Goal: Information Seeking & Learning: Learn about a topic

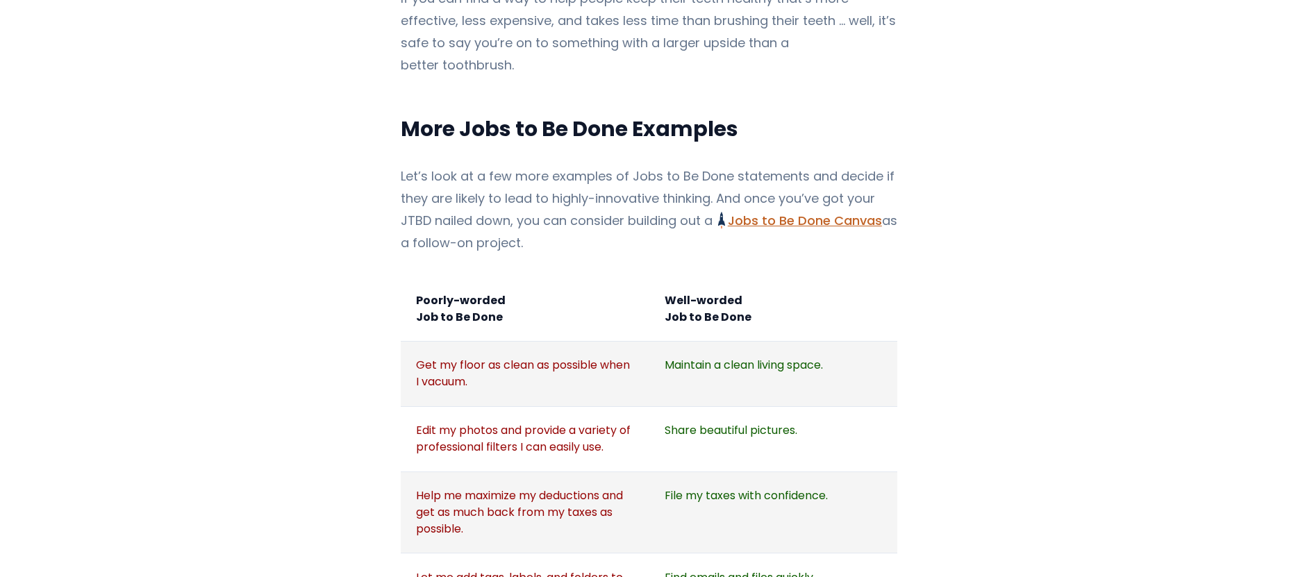
scroll to position [1502, 0]
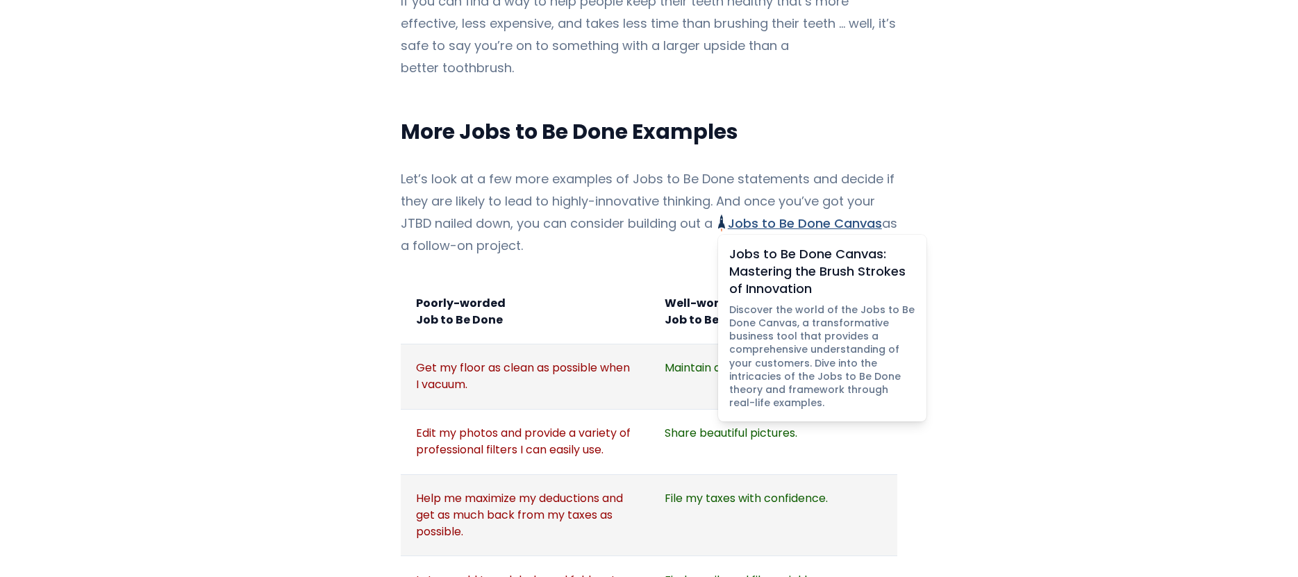
click at [788, 215] on link "Jobs to Be Done Canvas Jobs to Be Done Canvas: Mastering the Brush Strokes of I…" at bounding box center [800, 223] width 164 height 17
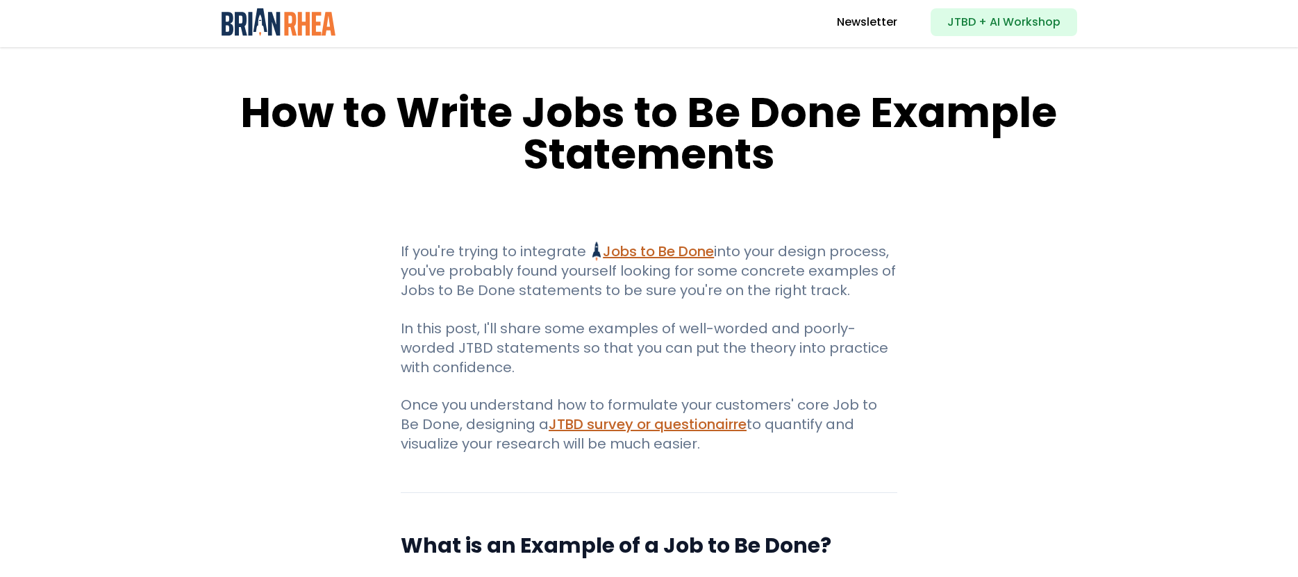
scroll to position [0, 0]
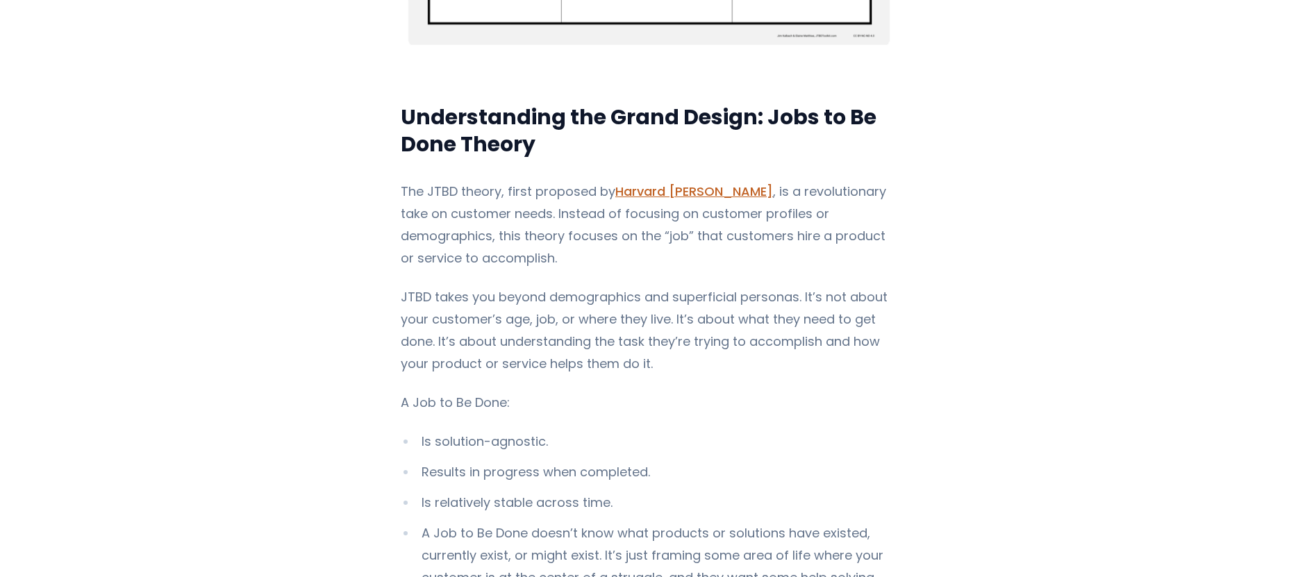
scroll to position [903, 0]
